Goal: Task Accomplishment & Management: Use online tool/utility

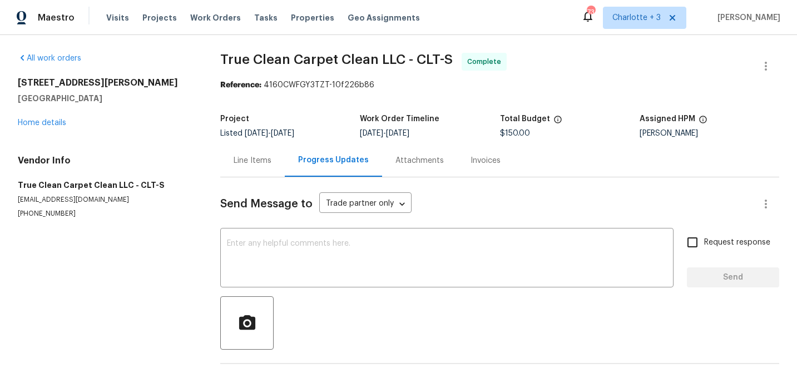
click at [155, 17] on span "Projects" at bounding box center [159, 17] width 35 height 11
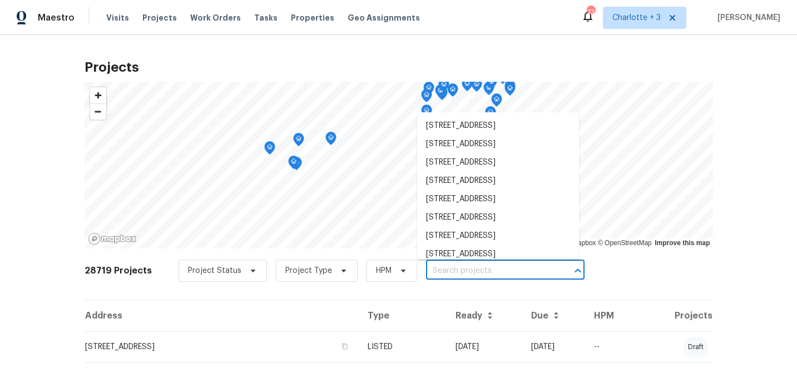
click at [434, 269] on input "text" at bounding box center [489, 271] width 127 height 17
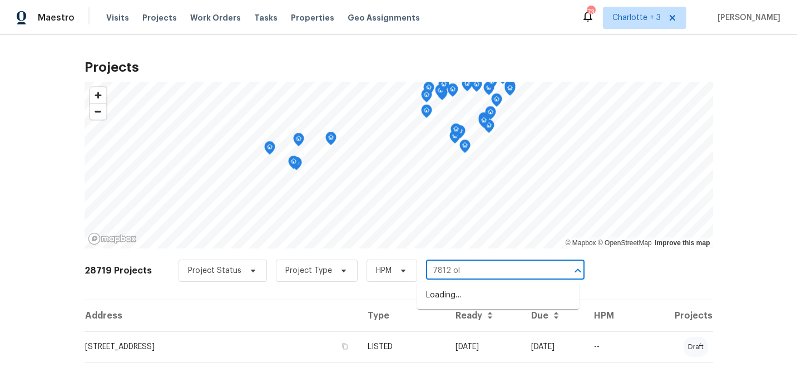
type input "7812 old"
click at [443, 298] on li "[STREET_ADDRESS]" at bounding box center [498, 296] width 162 height 18
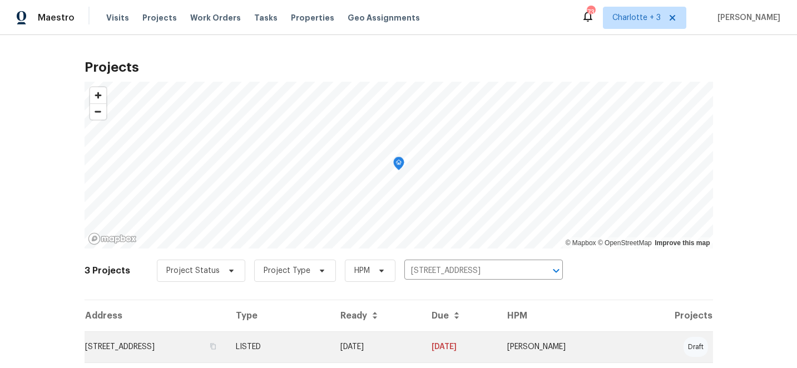
click at [422, 342] on td "[DATE]" at bounding box center [377, 347] width 91 height 31
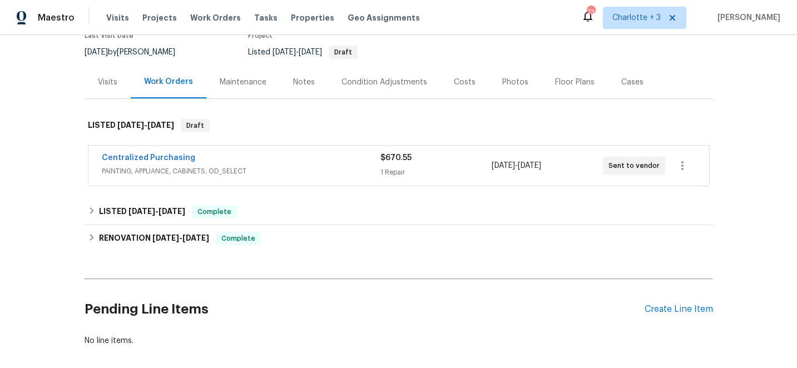
scroll to position [157, 0]
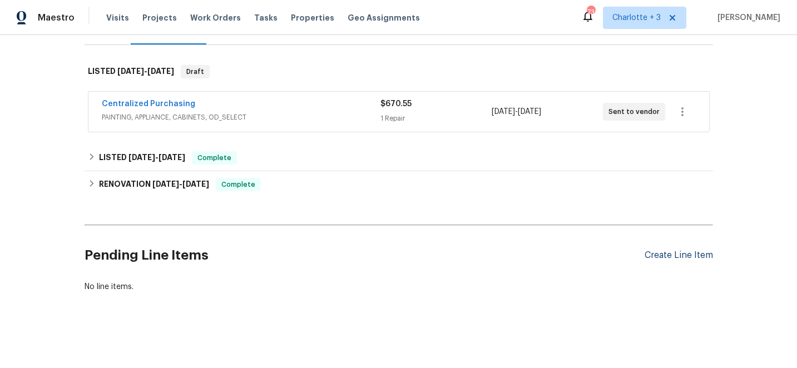
click at [686, 257] on div "Create Line Item" at bounding box center [679, 255] width 68 height 11
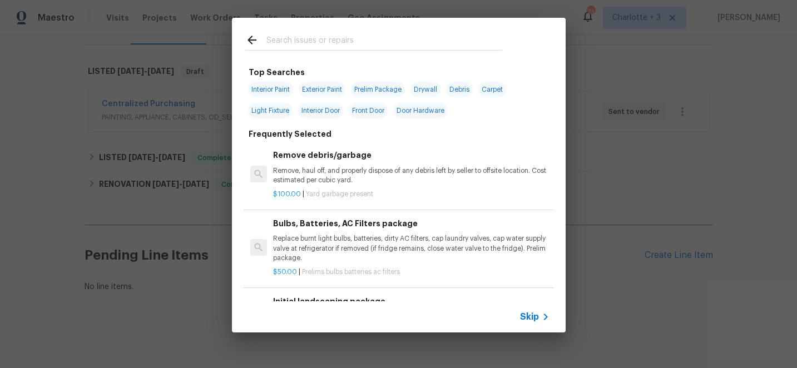
click at [319, 40] on input "text" at bounding box center [385, 41] width 236 height 17
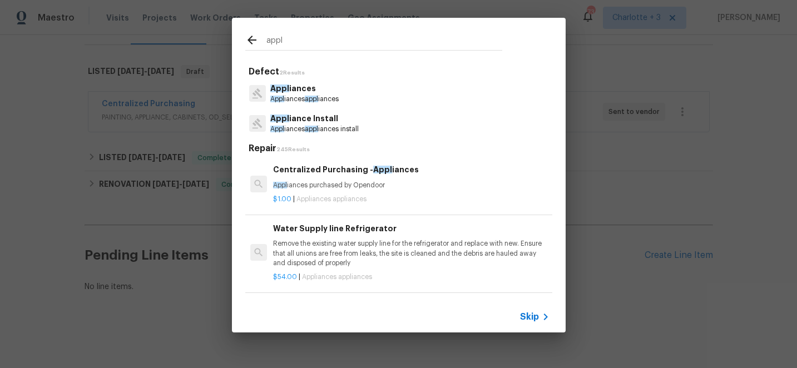
type input "appl"
click at [305, 126] on p "Appl iances appl iances install" at bounding box center [314, 129] width 88 height 9
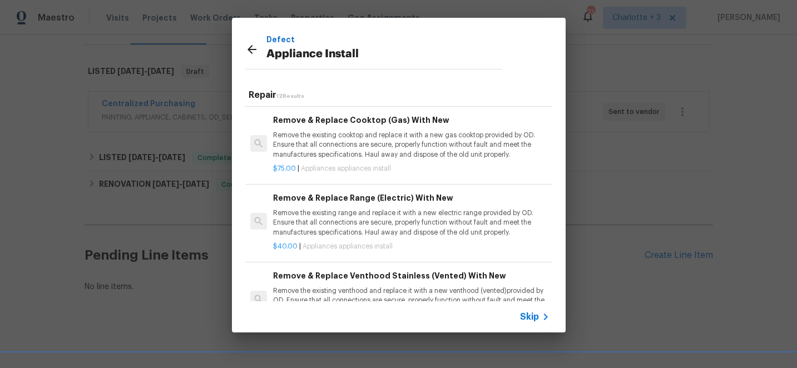
scroll to position [389, 0]
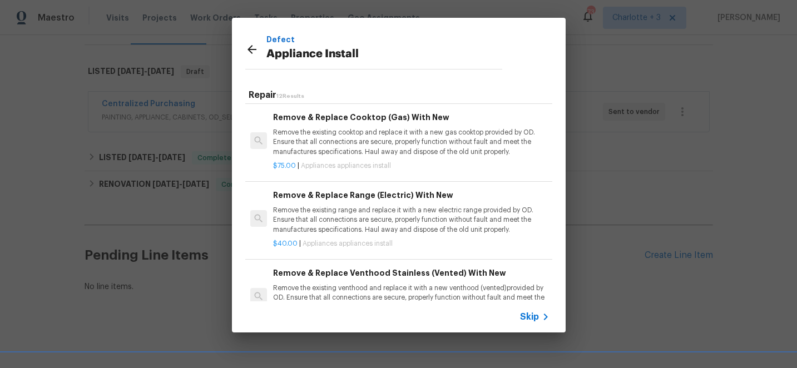
click at [342, 196] on h6 "Remove & Replace Range (Electric) With New" at bounding box center [411, 195] width 276 height 12
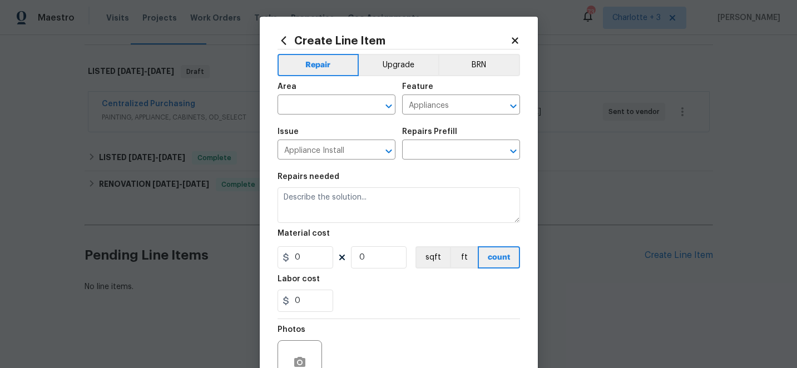
type textarea "Remove the existing range and replace it with a new electric range provided by …"
type input "1"
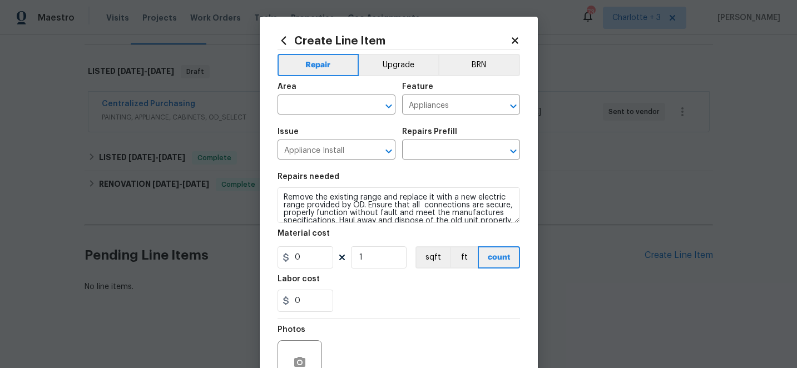
type input "Remove & Replace Range (Electric) With New $40.00"
type input "40"
click at [323, 107] on input "text" at bounding box center [321, 105] width 87 height 17
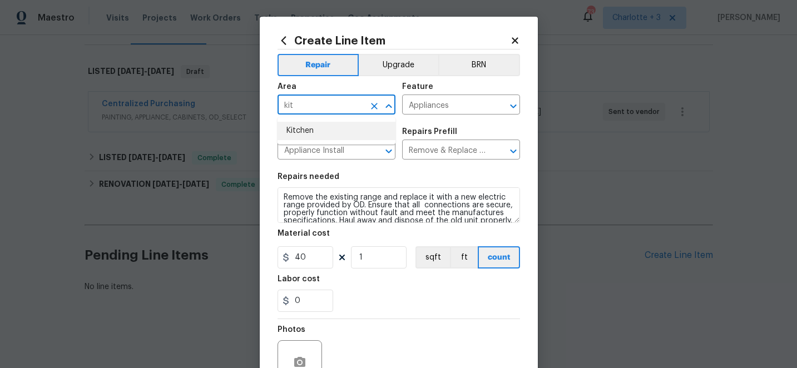
click at [305, 130] on li "Kitchen" at bounding box center [337, 131] width 118 height 18
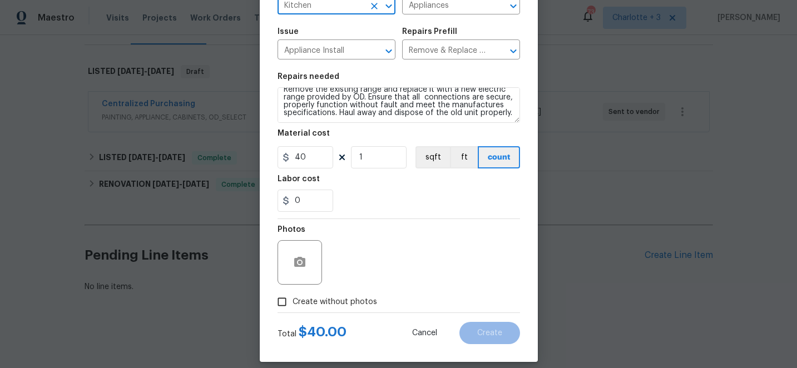
scroll to position [111, 0]
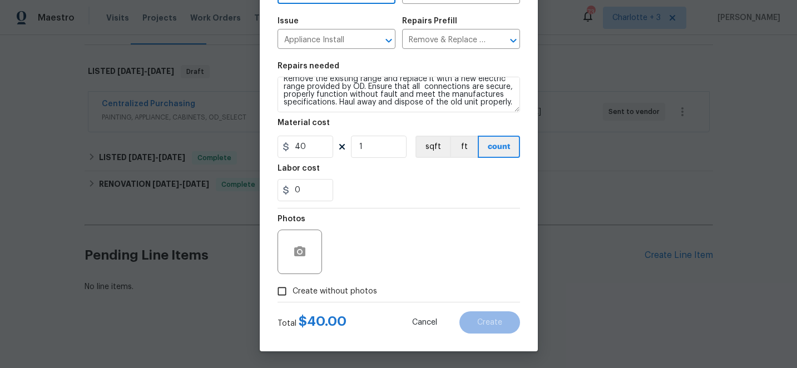
type input "Kitchen"
click at [309, 147] on input "40" at bounding box center [306, 147] width 56 height 22
type input "75"
click at [282, 291] on input "Create without photos" at bounding box center [282, 291] width 21 height 21
checkbox input "true"
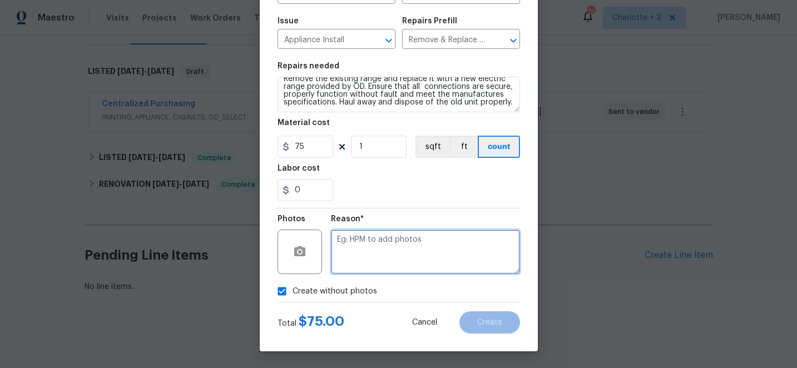
click at [388, 247] on textarea at bounding box center [425, 252] width 189 height 45
type textarea "edit"
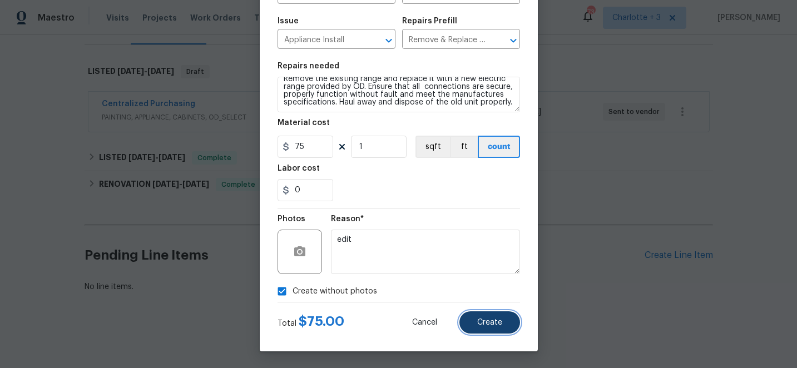
click at [487, 317] on button "Create" at bounding box center [490, 323] width 61 height 22
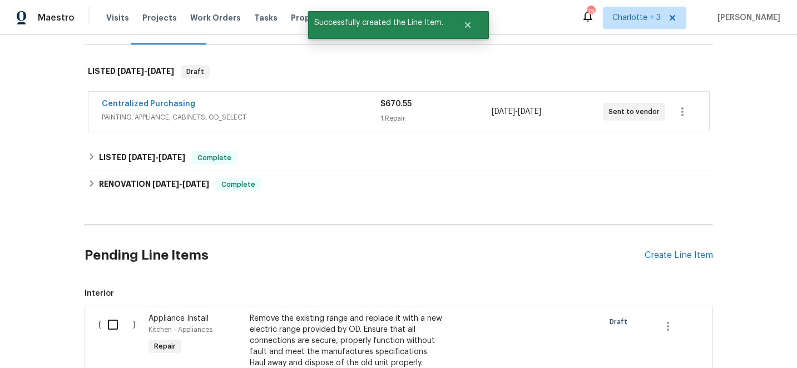
click at [115, 322] on input "checkbox" at bounding box center [117, 324] width 32 height 23
checkbox input "true"
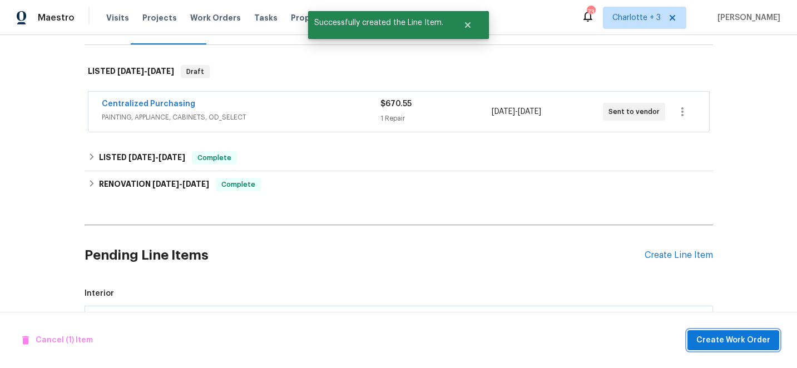
click at [754, 337] on span "Create Work Order" at bounding box center [734, 341] width 74 height 14
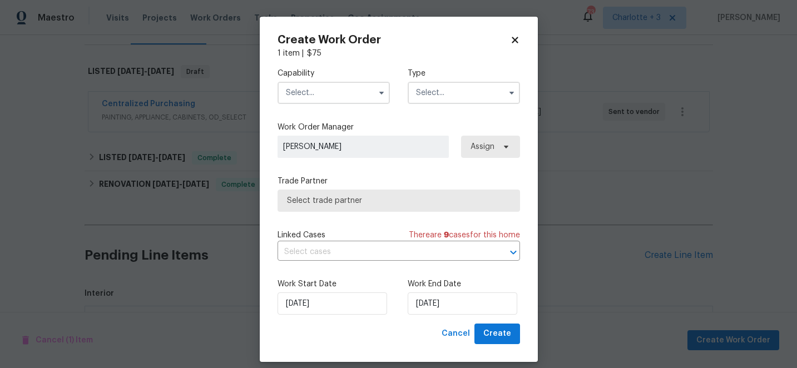
click at [308, 92] on input "text" at bounding box center [334, 93] width 112 height 22
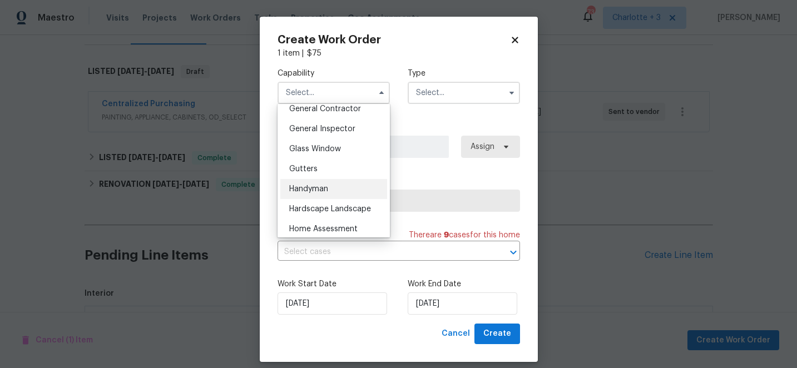
scroll to position [542, 0]
click at [314, 189] on span "Handyman" at bounding box center [308, 187] width 39 height 8
type input "Handyman"
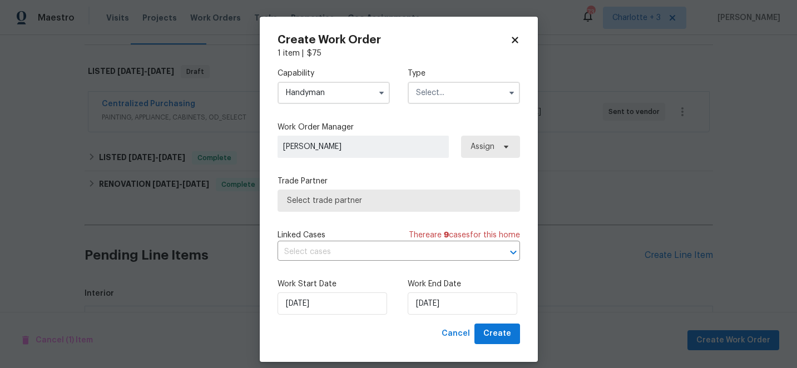
click at [444, 93] on input "text" at bounding box center [464, 93] width 112 height 22
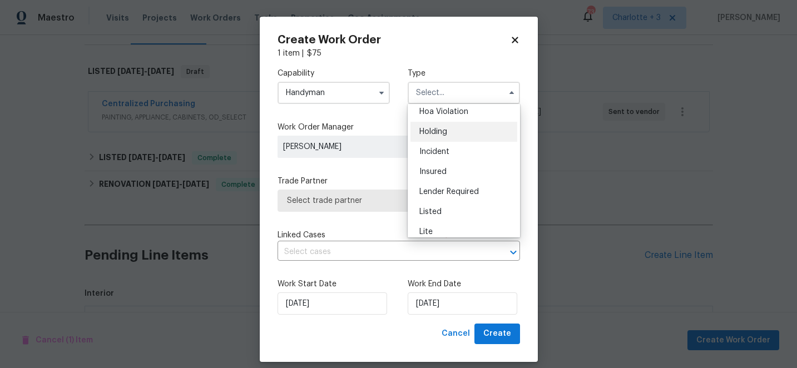
scroll to position [23, 0]
click at [441, 153] on span "Incident" at bounding box center [435, 154] width 30 height 8
type input "Incident"
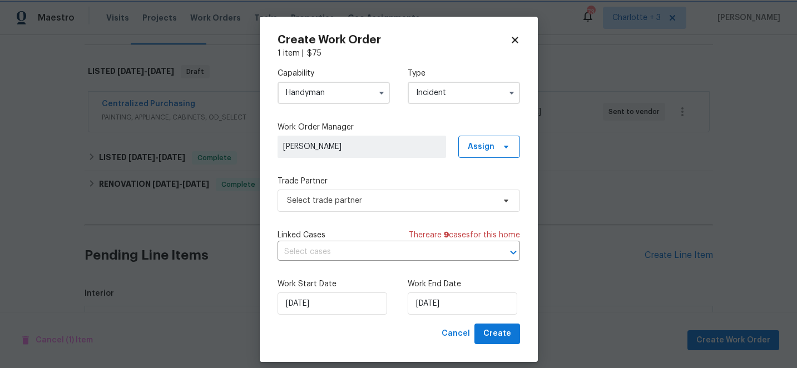
scroll to position [0, 0]
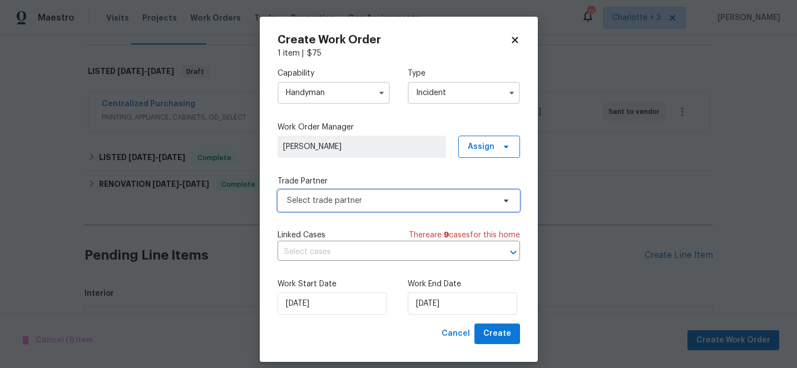
click at [372, 201] on span "Select trade partner" at bounding box center [391, 200] width 208 height 11
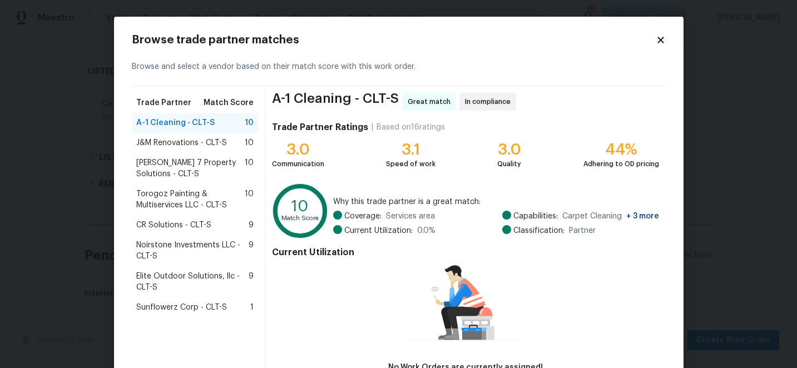
click at [170, 143] on span "J&M Renovations - CLT-S" at bounding box center [181, 142] width 91 height 11
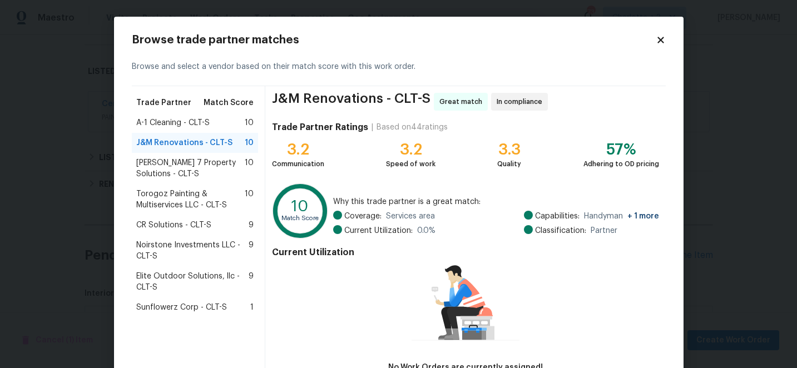
scroll to position [77, 0]
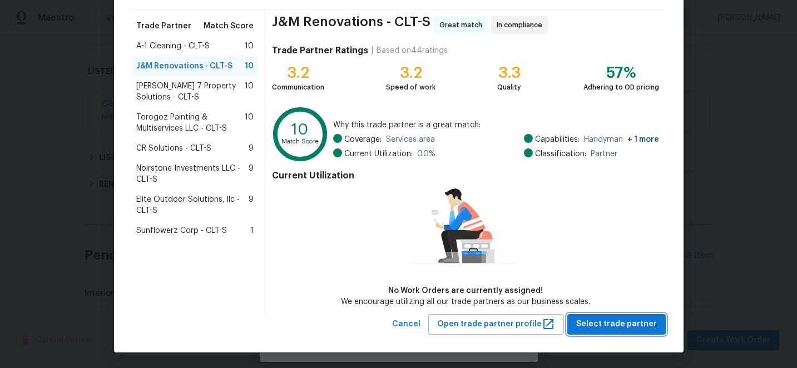
click at [635, 321] on span "Select trade partner" at bounding box center [617, 325] width 81 height 14
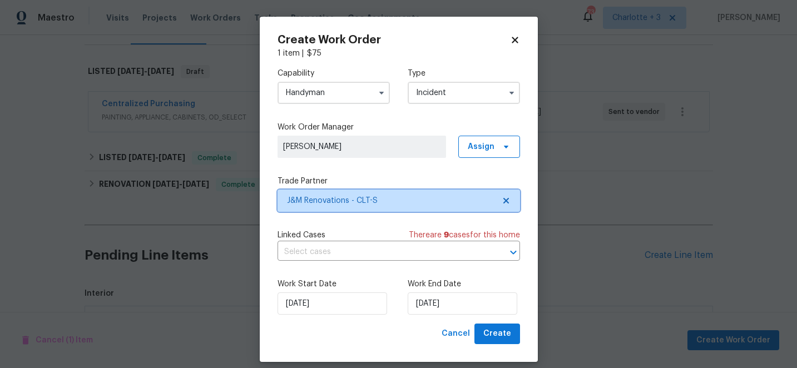
scroll to position [0, 0]
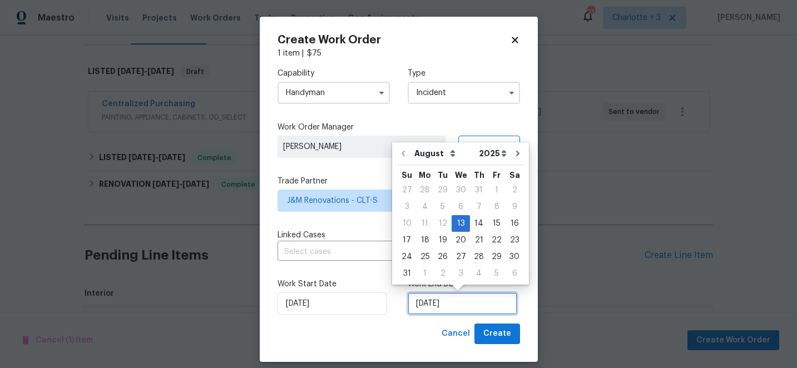
click at [456, 304] on input "[DATE]" at bounding box center [463, 304] width 110 height 22
click at [510, 225] on div "16" at bounding box center [515, 224] width 18 height 16
type input "[DATE]"
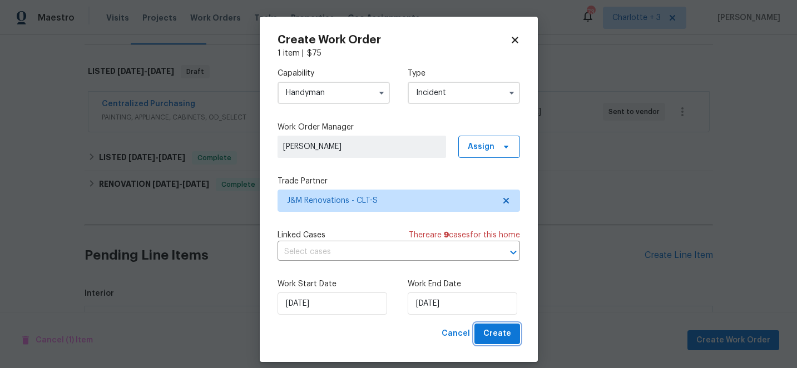
click at [501, 336] on span "Create" at bounding box center [498, 334] width 28 height 14
checkbox input "false"
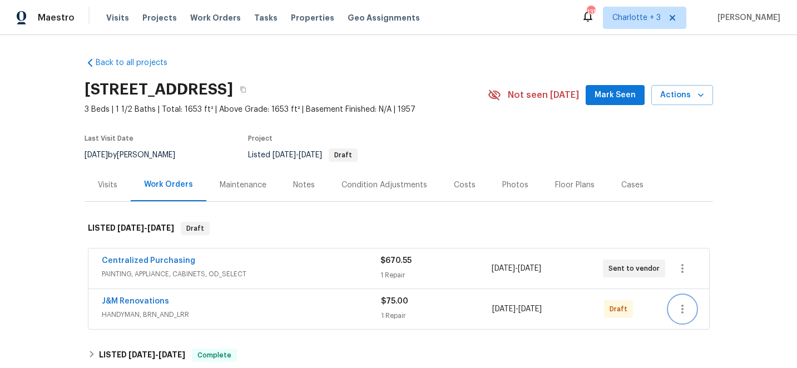
click at [681, 310] on icon "button" at bounding box center [682, 309] width 13 height 13
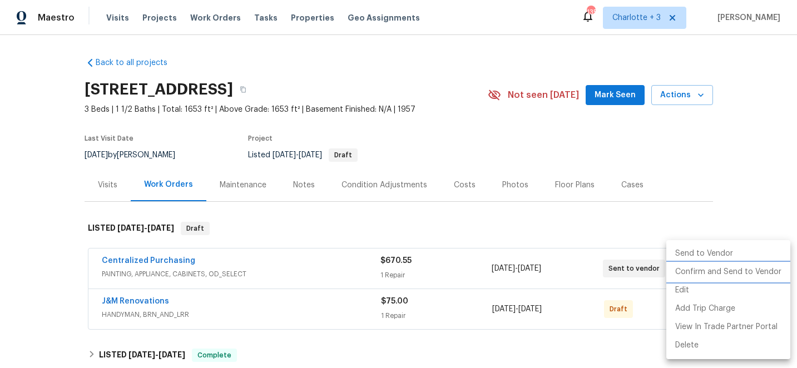
click at [736, 273] on li "Confirm and Send to Vendor" at bounding box center [729, 272] width 124 height 18
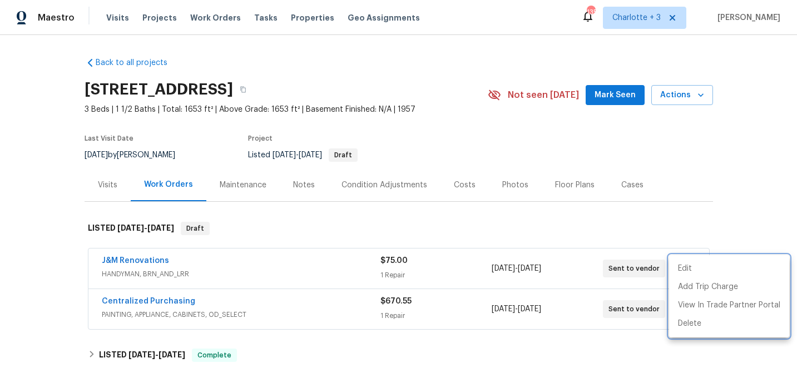
click at [297, 217] on div at bounding box center [398, 184] width 797 height 368
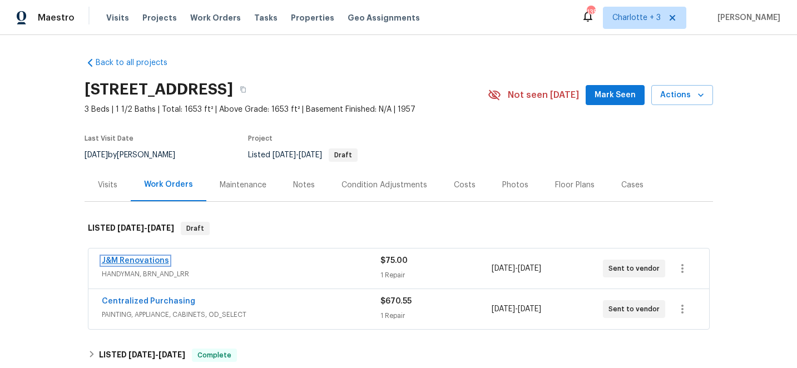
click at [134, 259] on link "J&M Renovations" at bounding box center [135, 261] width 67 height 8
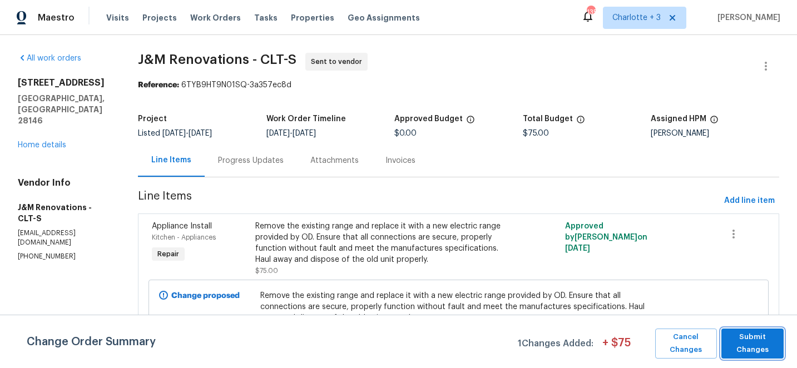
click at [771, 346] on span "Submit Changes" at bounding box center [752, 344] width 51 height 26
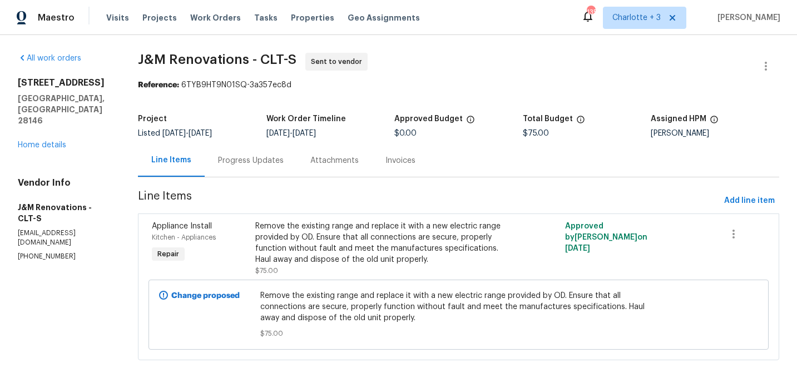
click at [352, 250] on div "Remove the existing range and replace it with a new electric range provided by …" at bounding box center [381, 243] width 252 height 45
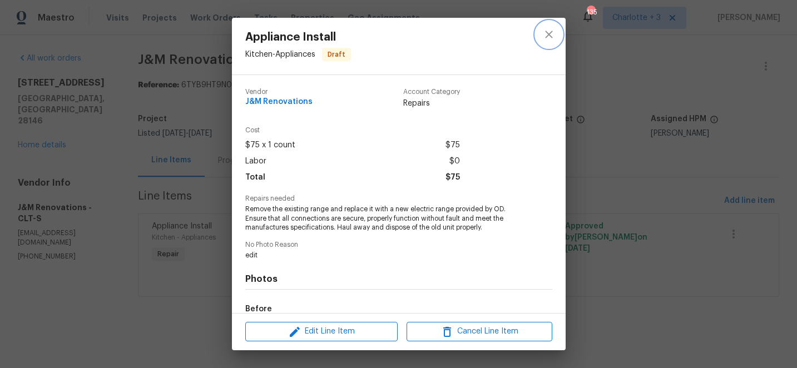
click at [546, 33] on icon "close" at bounding box center [548, 34] width 7 height 7
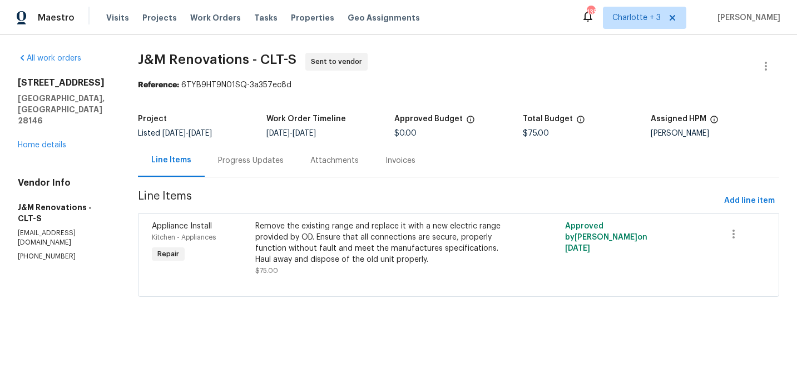
click at [230, 158] on div "Progress Updates" at bounding box center [251, 160] width 66 height 11
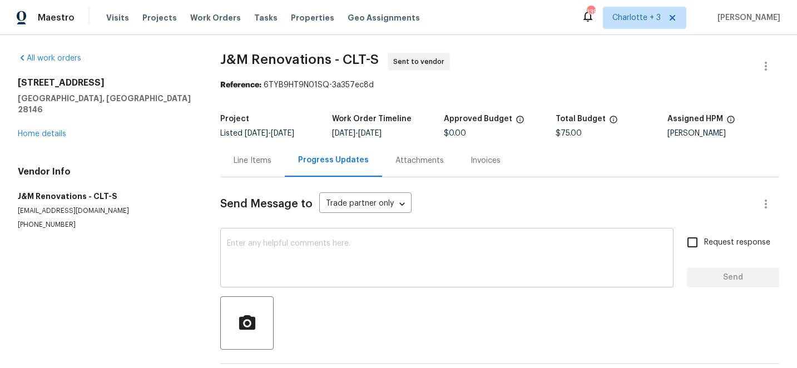
click at [276, 244] on textarea at bounding box center [447, 259] width 440 height 39
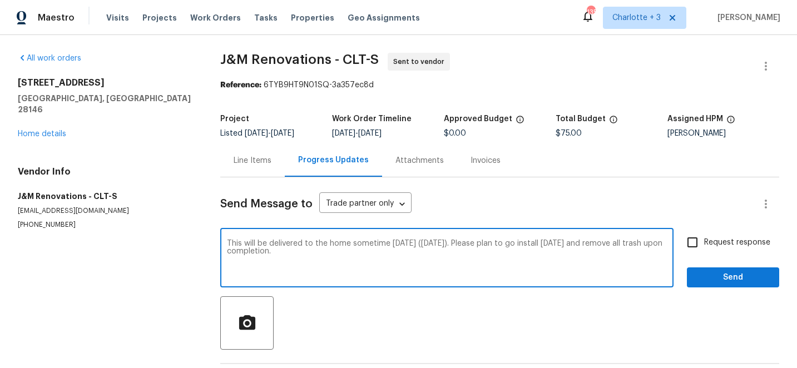
type textarea "This will be delivered to the home sometime tomorrow (Thursday). Please plan to…"
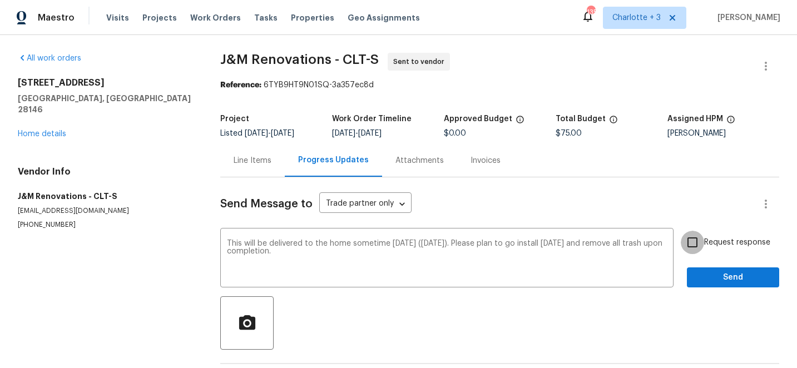
click at [699, 244] on input "Request response" at bounding box center [692, 242] width 23 height 23
checkbox input "true"
click at [729, 279] on span "Send" at bounding box center [733, 278] width 75 height 14
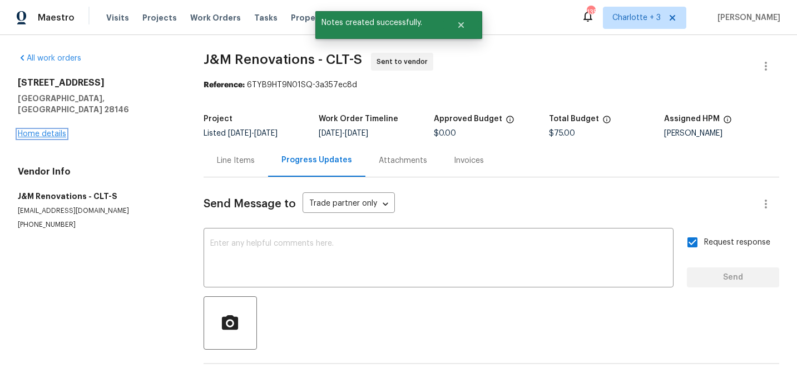
click at [38, 130] on link "Home details" at bounding box center [42, 134] width 48 height 8
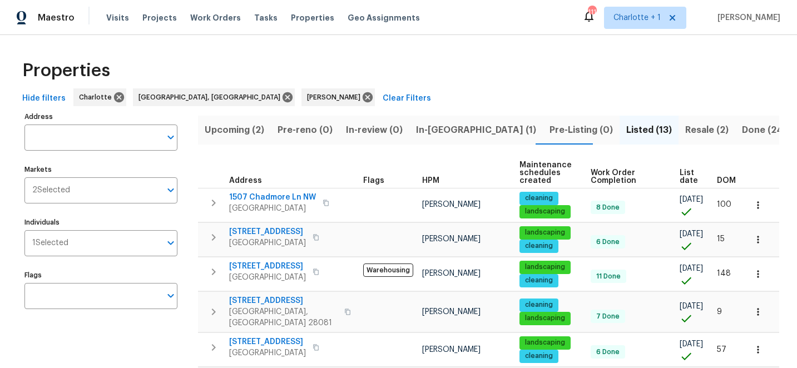
click at [231, 127] on span "Upcoming (2)" at bounding box center [235, 130] width 60 height 16
